Goal: Task Accomplishment & Management: Complete application form

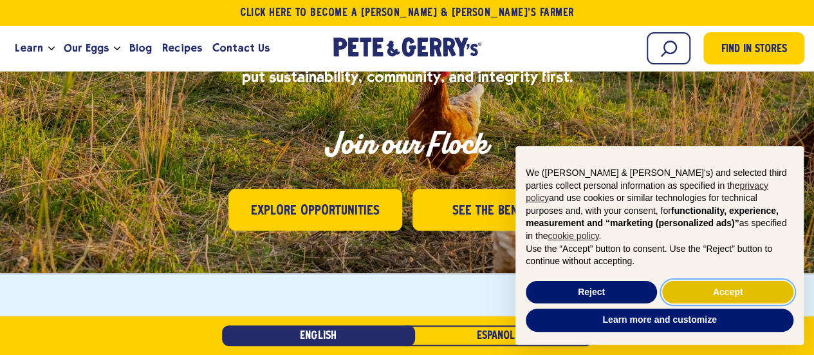
click at [719, 291] on button "Accept" at bounding box center [727, 292] width 131 height 23
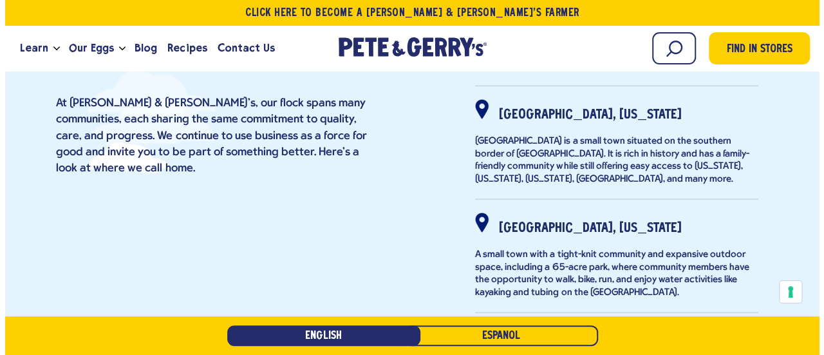
scroll to position [643, 0]
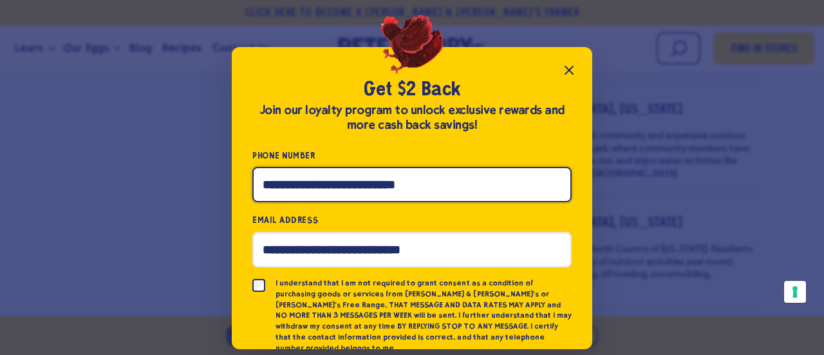
click at [286, 187] on input "Phone Number" at bounding box center [411, 184] width 319 height 35
type input "**********"
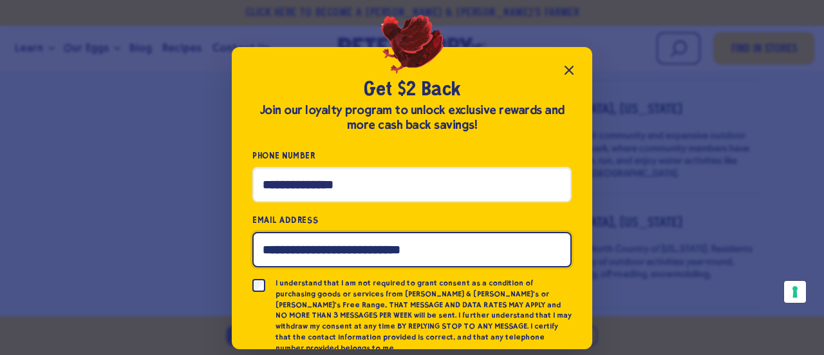
click at [300, 243] on input "Email Address" at bounding box center [411, 249] width 319 height 35
type input "**********"
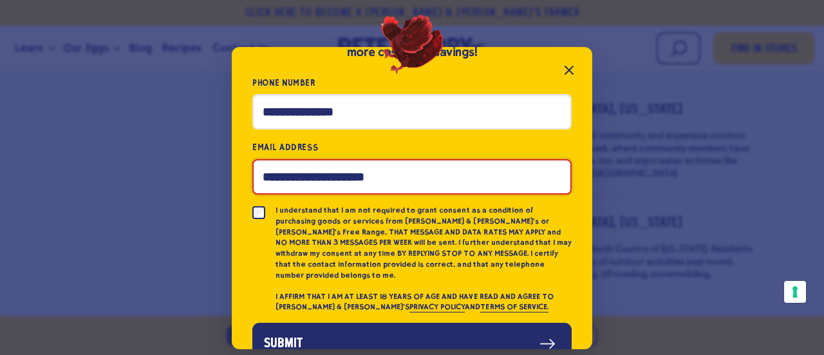
scroll to position [98, 0]
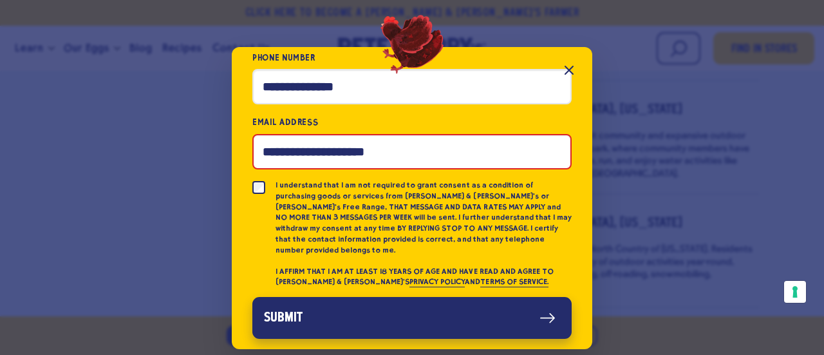
click at [306, 303] on button "Submit" at bounding box center [411, 318] width 319 height 42
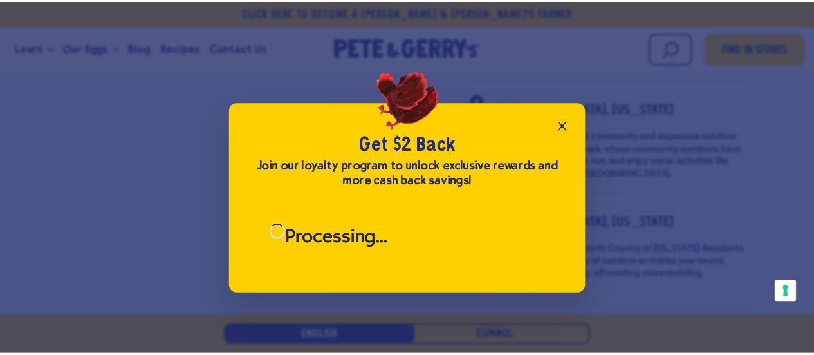
scroll to position [0, 0]
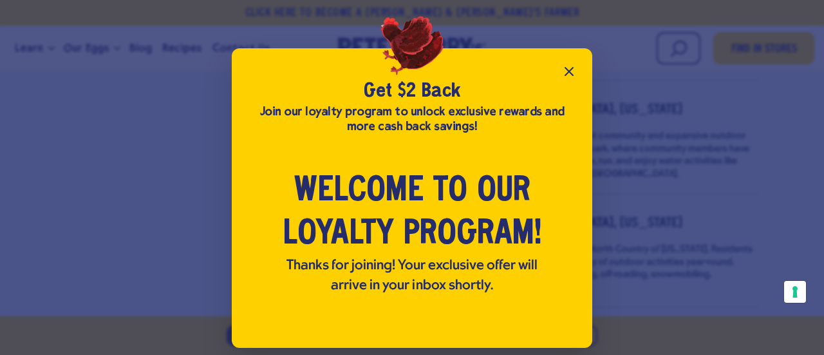
click at [567, 69] on icon "Close popup" at bounding box center [569, 72] width 8 height 8
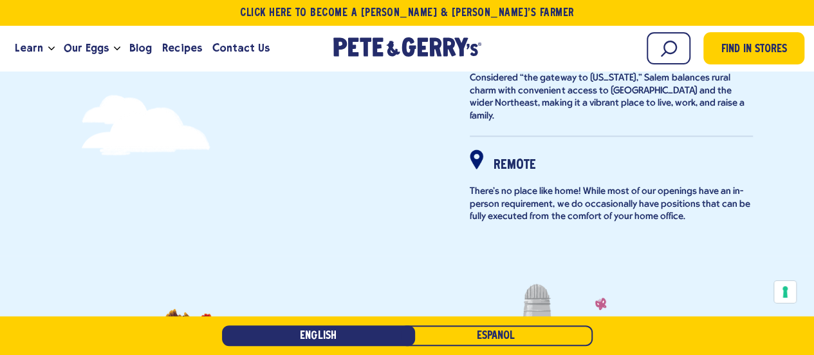
scroll to position [901, 0]
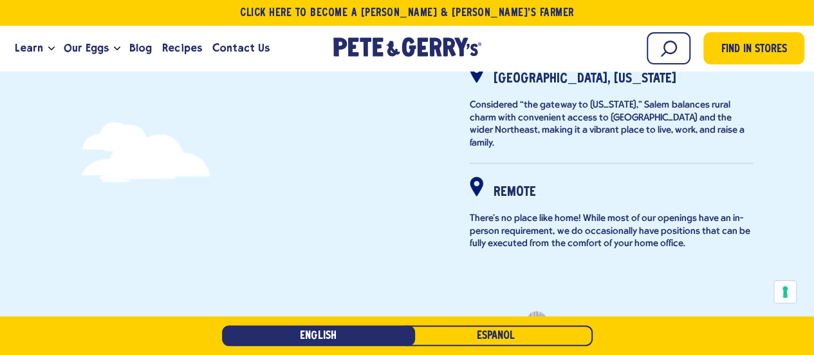
click at [479, 176] on div at bounding box center [477, 185] width 14 height 19
click at [510, 186] on strong "Remote" at bounding box center [515, 192] width 42 height 12
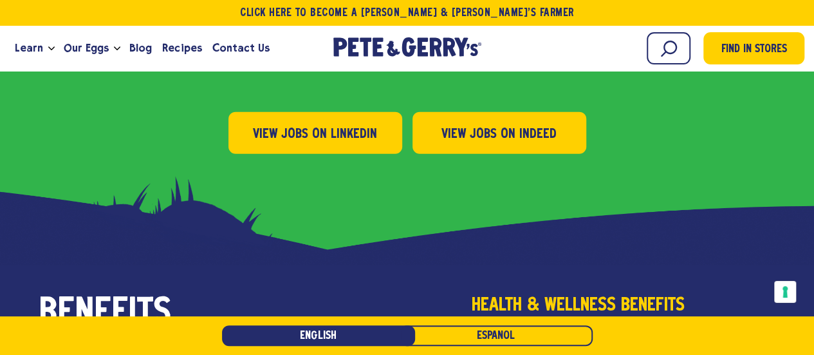
scroll to position [1416, 0]
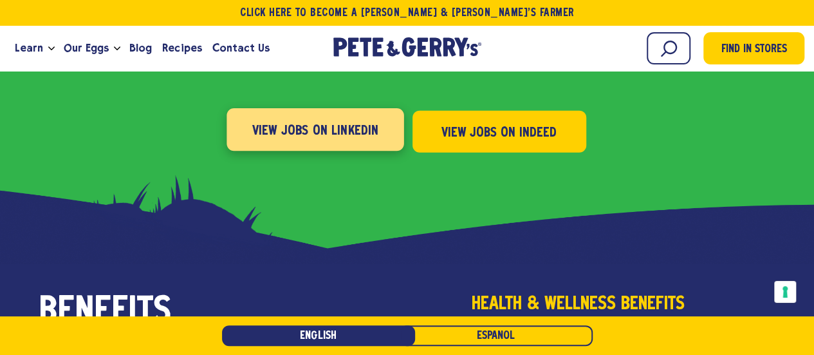
click at [354, 121] on span "View Jobs on LinkedIn" at bounding box center [315, 131] width 127 height 21
